Goal: Navigation & Orientation: Go to known website

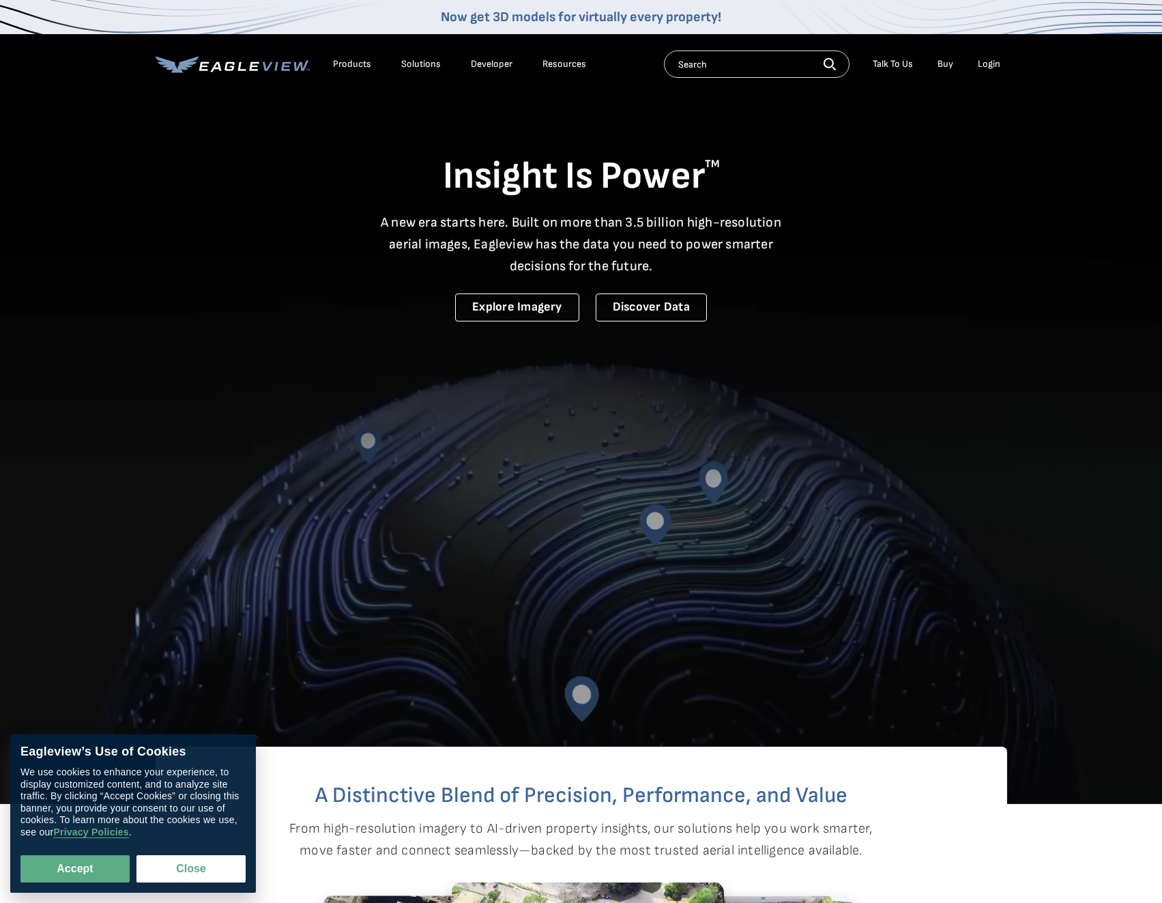
click at [991, 58] on div "Login" at bounding box center [989, 64] width 23 height 12
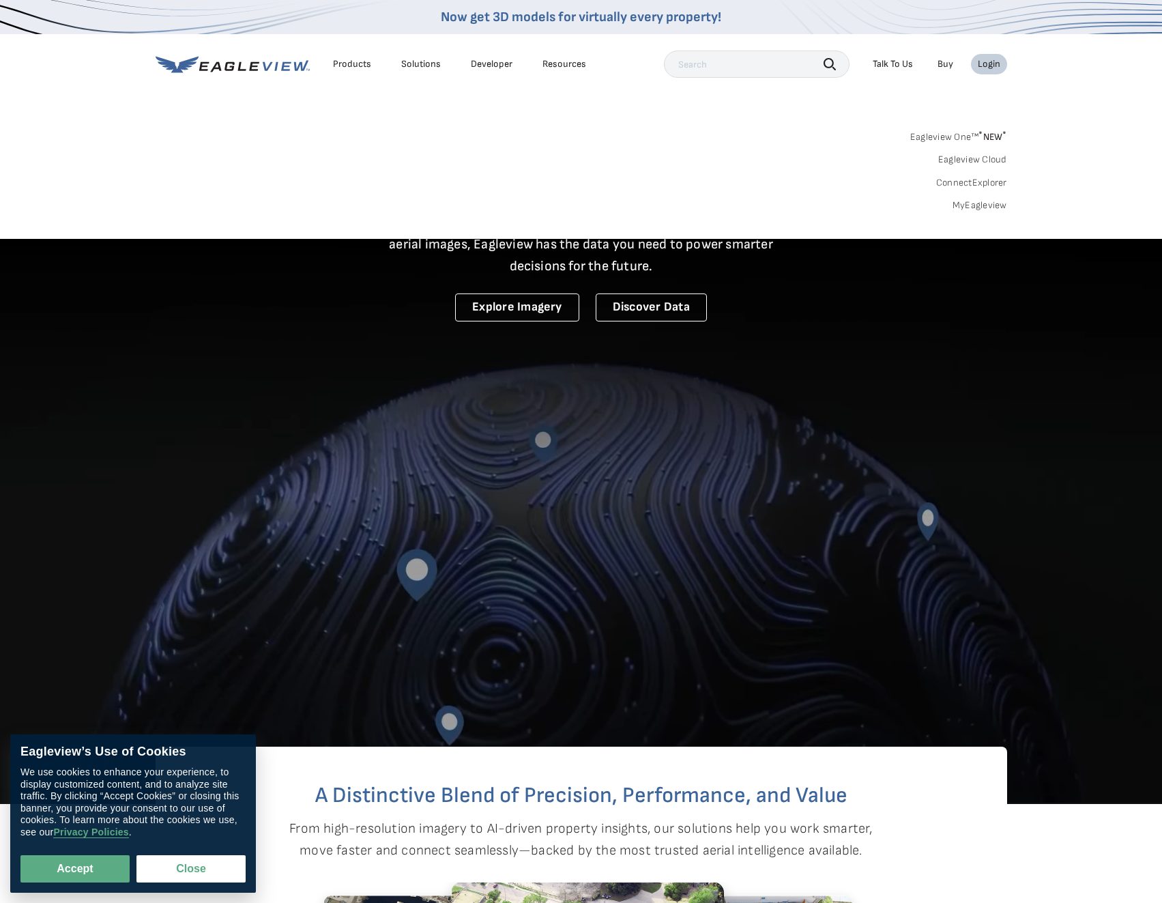
click at [1001, 61] on li "Login" at bounding box center [989, 64] width 36 height 20
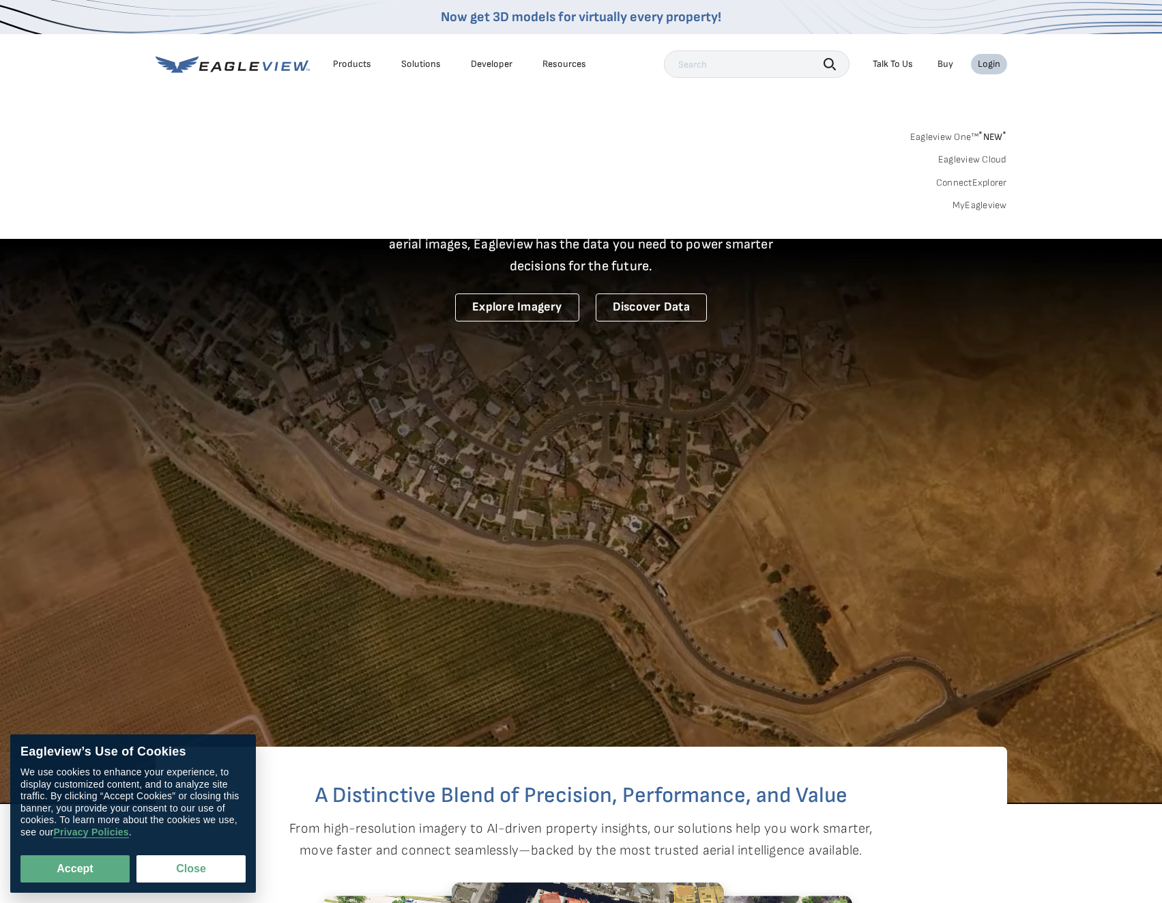
click at [986, 61] on div "Login" at bounding box center [989, 64] width 23 height 12
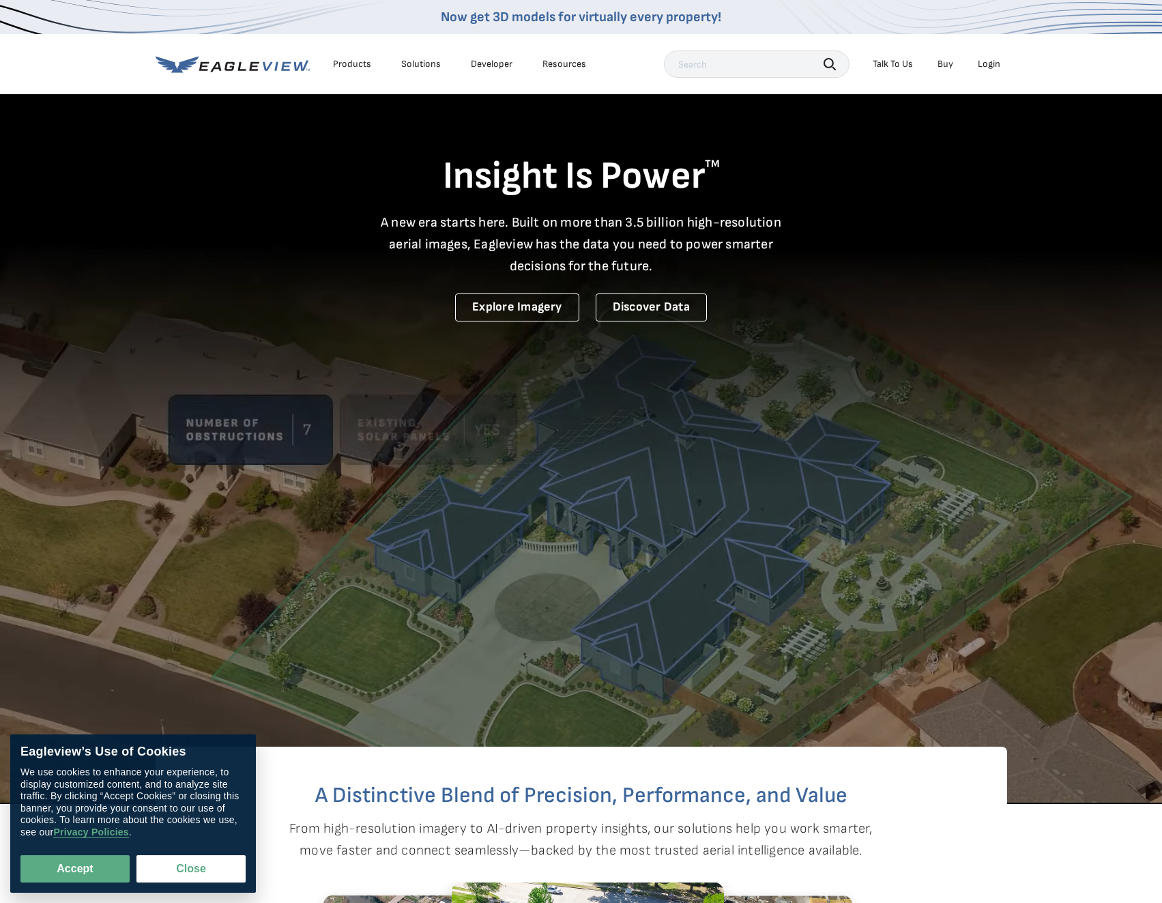
click at [986, 61] on div "Login" at bounding box center [989, 64] width 23 height 12
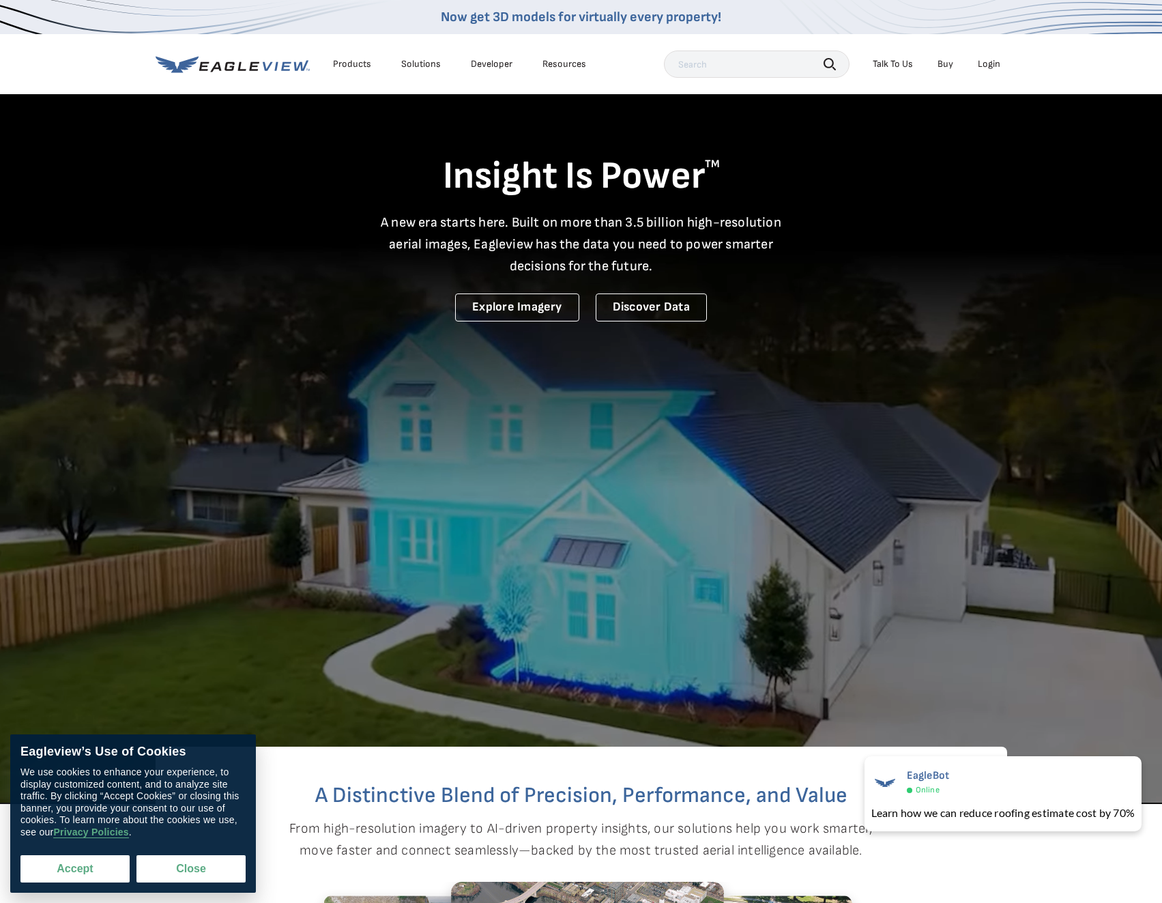
click at [80, 865] on button "Accept" at bounding box center [74, 868] width 109 height 27
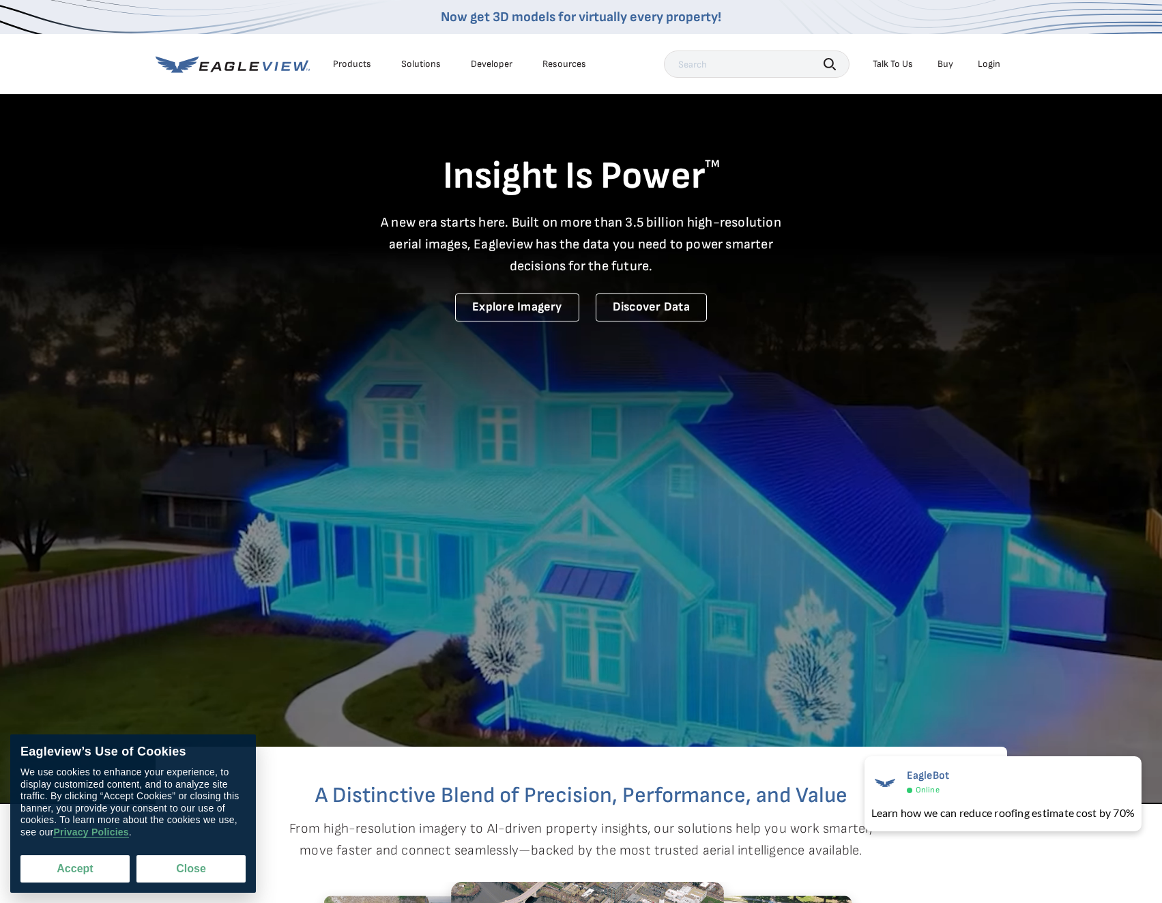
checkbox input "true"
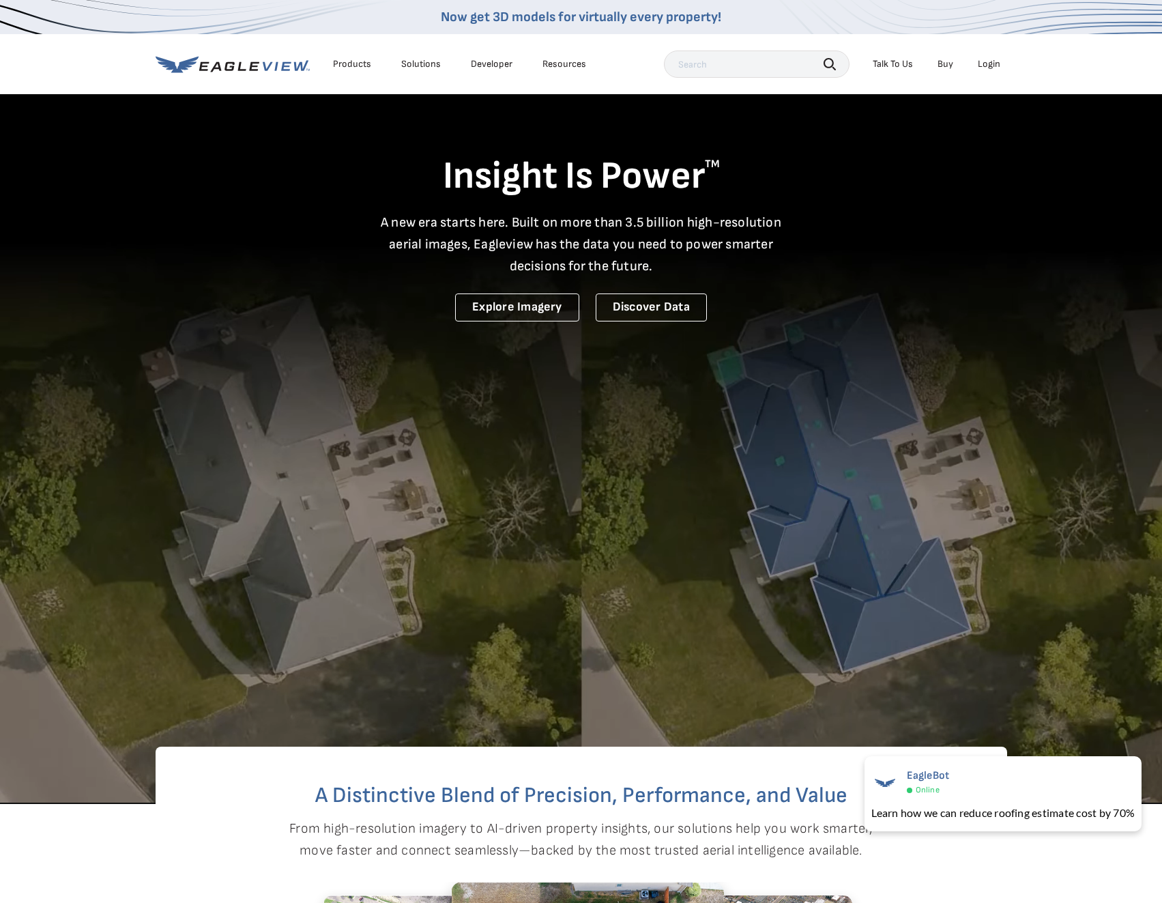
click at [988, 59] on div "Login" at bounding box center [989, 64] width 23 height 12
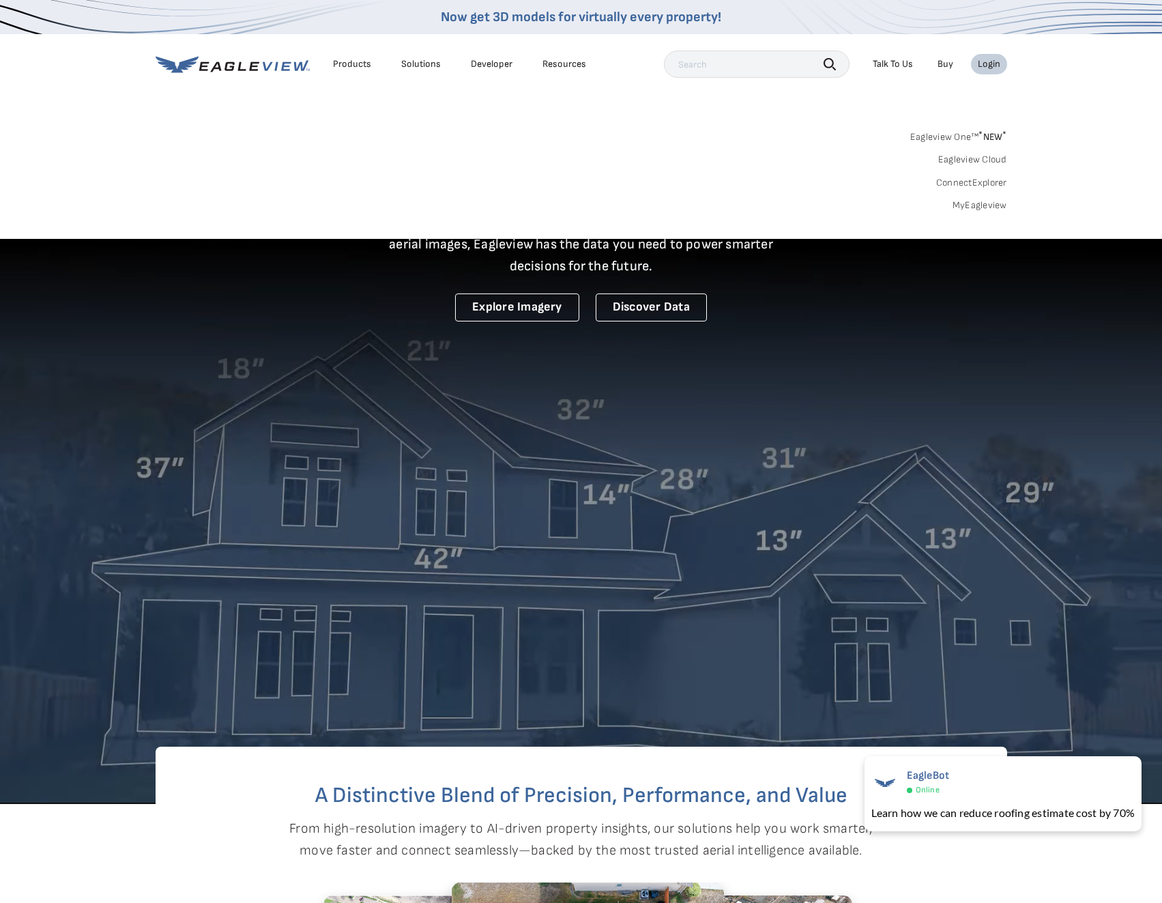
click at [988, 59] on div "Login" at bounding box center [989, 64] width 23 height 12
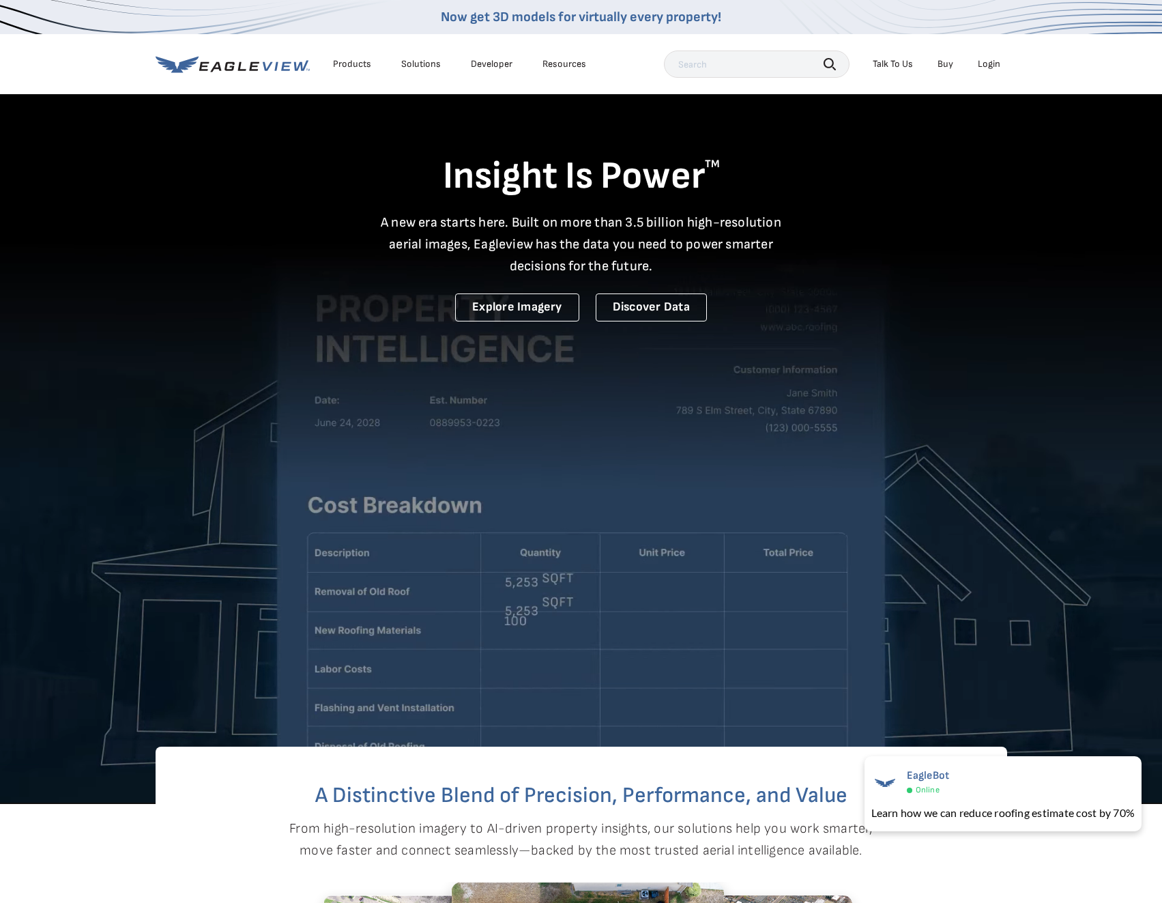
click at [988, 59] on div "Login" at bounding box center [989, 64] width 23 height 12
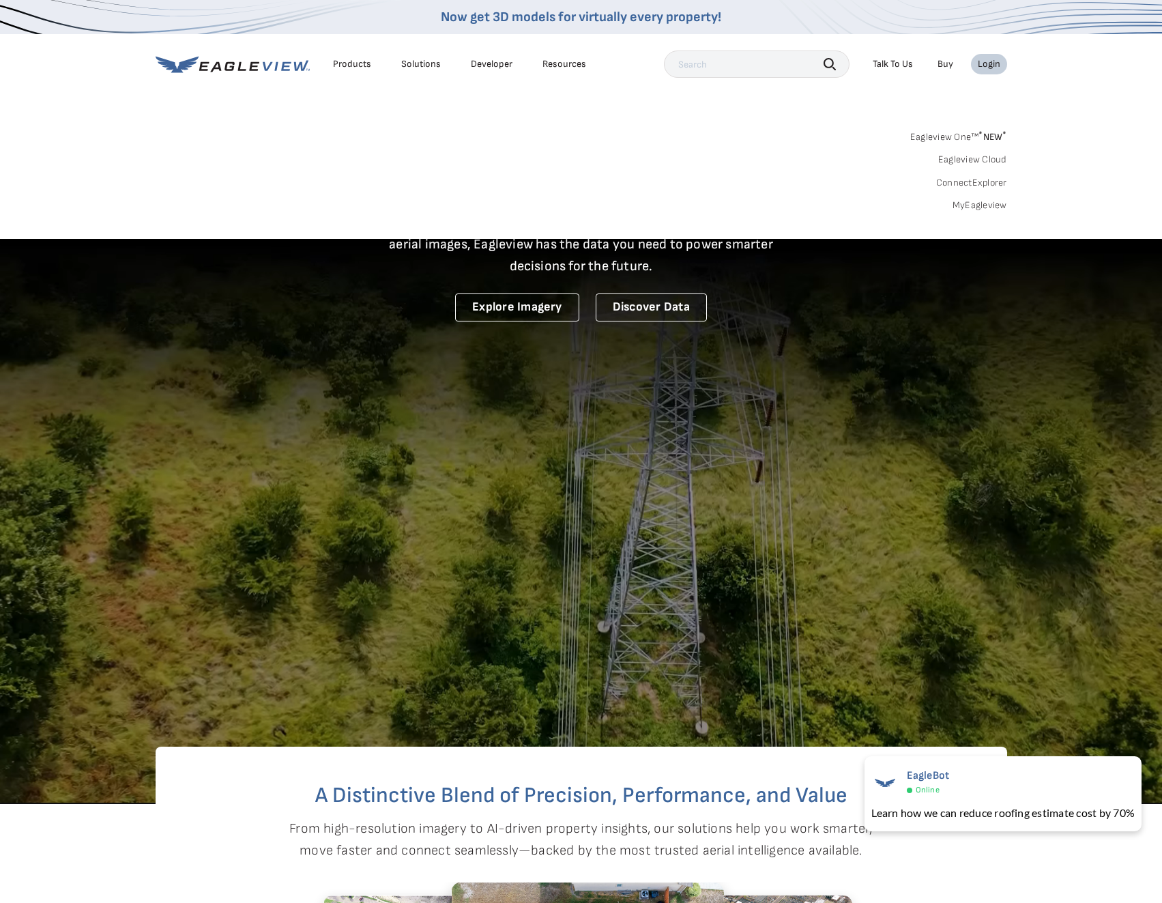
click at [493, 127] on div "Search Products Our Product Areas Imagery 1-Inch GSD Aerial Imagery *" at bounding box center [581, 175] width 1162 height 128
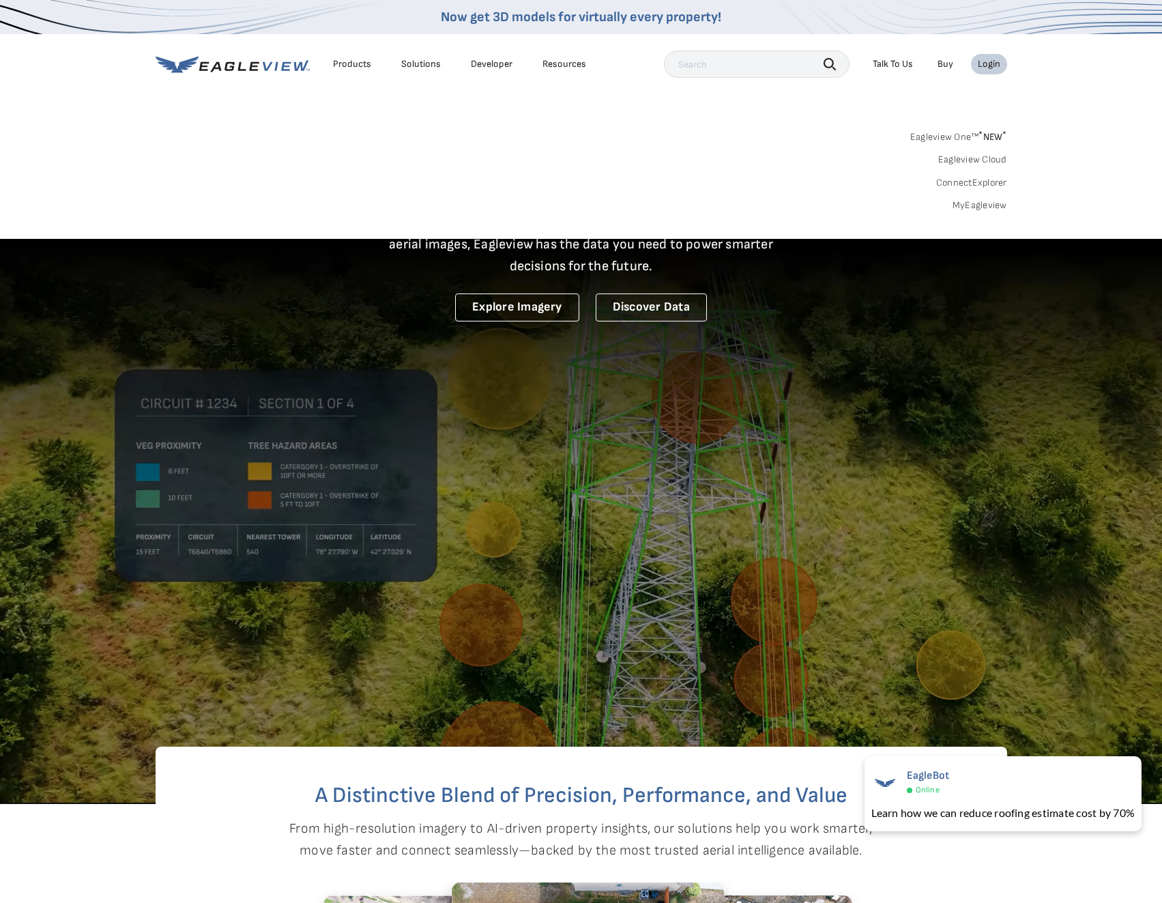
click at [519, 156] on div "Eagleview One™ * NEW * Eagleview Cloud ConnectExplorer MyEagleview" at bounding box center [582, 169] width 852 height 85
